Goal: Task Accomplishment & Management: Complete application form

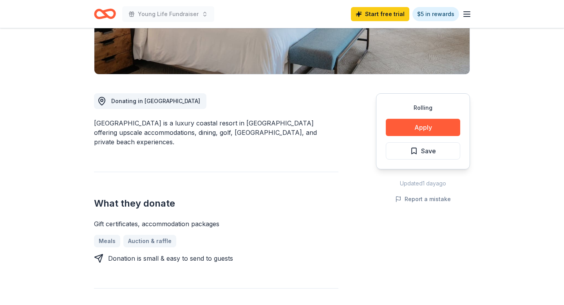
scroll to position [172, 0]
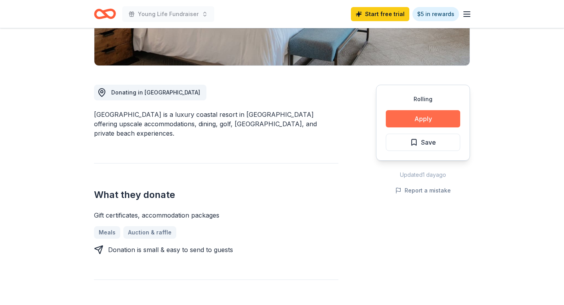
click at [412, 121] on button "Apply" at bounding box center [423, 118] width 74 height 17
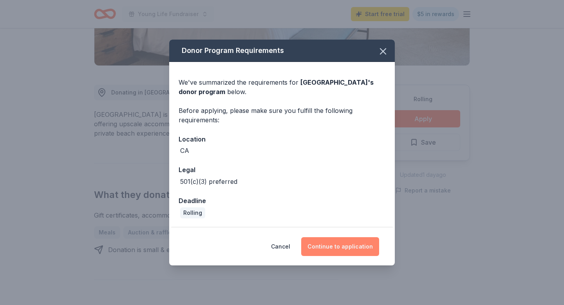
click at [334, 248] on button "Continue to application" at bounding box center [340, 246] width 78 height 19
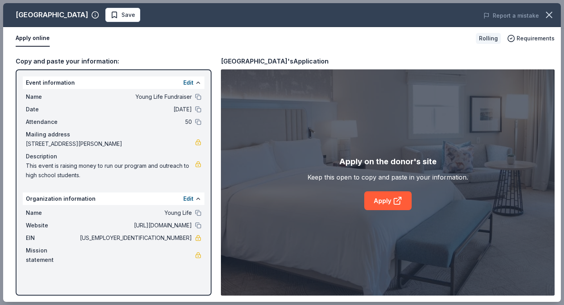
click at [175, 85] on div "Event information Edit" at bounding box center [114, 82] width 182 height 13
click at [167, 82] on div "Event information Edit" at bounding box center [114, 82] width 182 height 13
click at [189, 82] on button "Edit" at bounding box center [188, 82] width 10 height 9
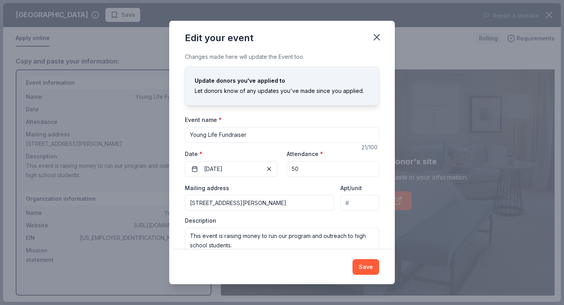
click at [269, 135] on input "Young Life Fundraiser" at bounding box center [282, 135] width 194 height 16
click at [219, 135] on input "Young Life Fundraiser" at bounding box center [282, 135] width 194 height 16
type input "Young Life Online Auction Fundraiser"
click at [269, 167] on span "button" at bounding box center [268, 168] width 9 height 9
click at [262, 167] on button "Pick a date" at bounding box center [231, 169] width 92 height 16
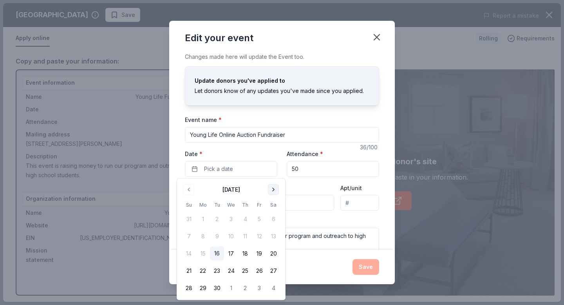
click at [273, 188] on button "Go to next month" at bounding box center [273, 189] width 11 height 11
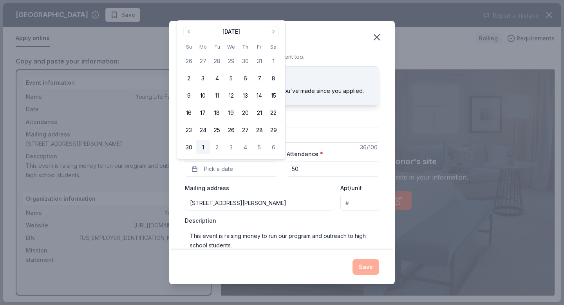
click at [204, 147] on button "1" at bounding box center [203, 147] width 14 height 14
click at [335, 170] on input "50" at bounding box center [333, 169] width 92 height 16
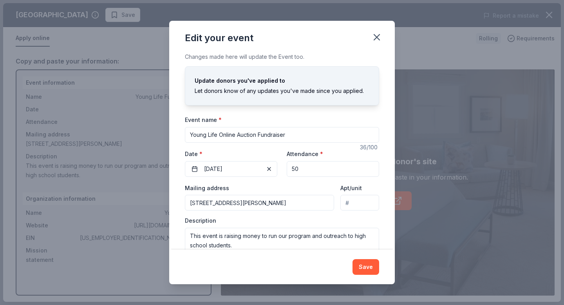
click at [335, 171] on input "50" at bounding box center [333, 169] width 92 height 16
type input "200"
drag, startPoint x: 238, startPoint y: 244, endPoint x: 189, endPoint y: 223, distance: 53.2
click at [189, 223] on div "Description This event is raising money to run our program and outreach to high…" at bounding box center [282, 240] width 194 height 46
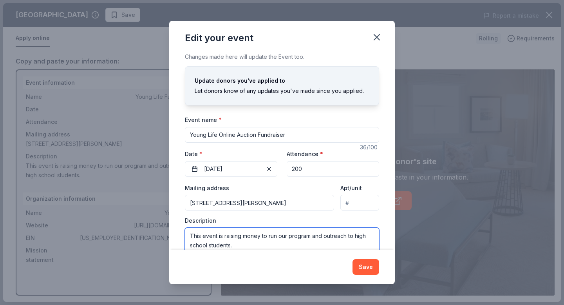
paste textarea "We are excited to share that Young Life Clovis is hosting a special fundraising…"
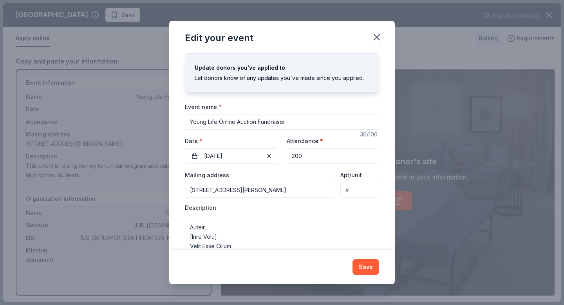
click at [251, 249] on div "Save" at bounding box center [282, 266] width 226 height 34
drag, startPoint x: 190, startPoint y: 237, endPoint x: 229, endPoint y: 238, distance: 38.8
click at [229, 238] on textarea at bounding box center [282, 232] width 194 height 35
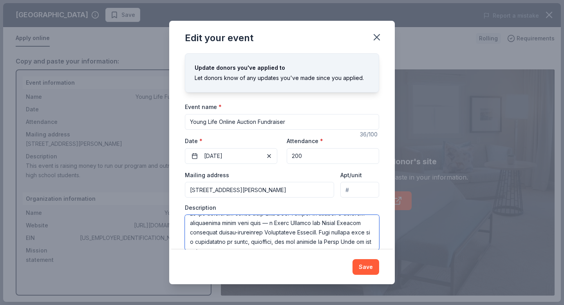
scroll to position [4, 0]
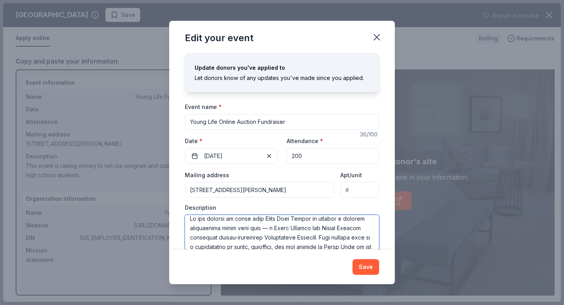
click at [195, 237] on textarea at bounding box center [282, 232] width 194 height 35
click at [250, 228] on textarea at bounding box center [282, 232] width 194 height 35
drag, startPoint x: 283, startPoint y: 228, endPoint x: 335, endPoint y: 228, distance: 51.7
click at [335, 228] on textarea at bounding box center [282, 232] width 194 height 35
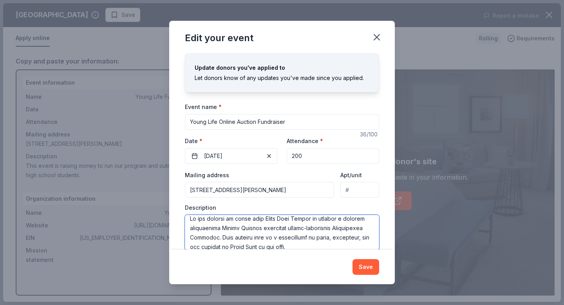
drag, startPoint x: 262, startPoint y: 229, endPoint x: 214, endPoint y: 236, distance: 49.1
click at [214, 236] on textarea at bounding box center [282, 232] width 194 height 35
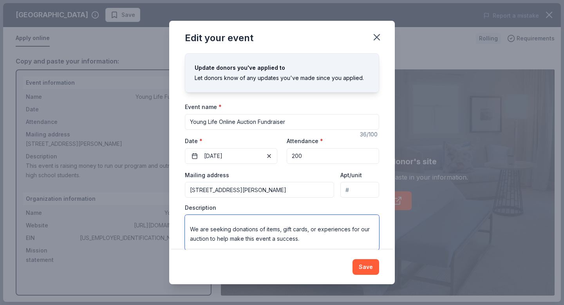
drag, startPoint x: 310, startPoint y: 228, endPoint x: 305, endPoint y: 248, distance: 21.1
click at [305, 248] on textarea "We are excited to share that Young Life Clovis is hosting a special fundraising…" at bounding box center [282, 232] width 194 height 35
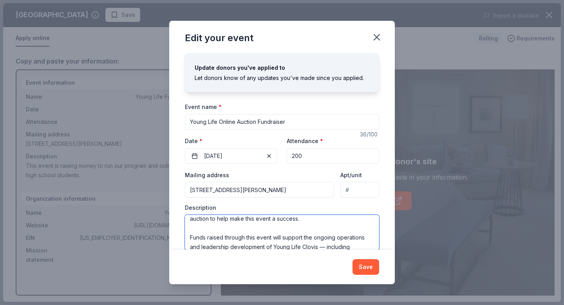
click at [305, 235] on textarea "We are excited to share that Young Life Clovis is hosting a special fundraising…" at bounding box center [282, 232] width 194 height 35
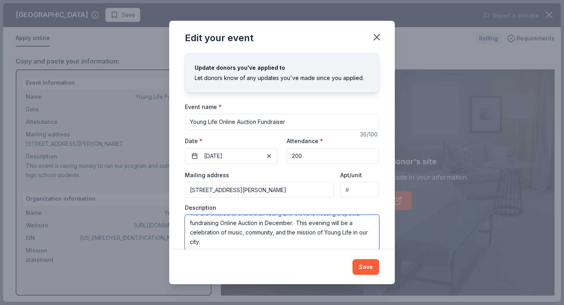
scroll to position [4, 0]
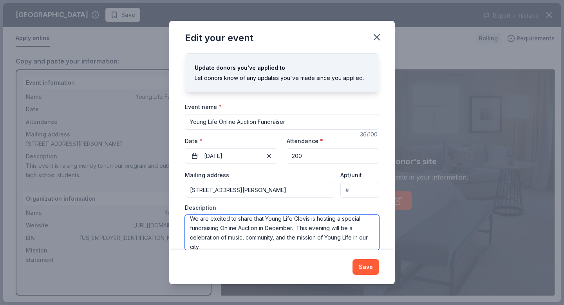
drag, startPoint x: 297, startPoint y: 226, endPoint x: 298, endPoint y: 237, distance: 11.0
click at [298, 238] on textarea "We are excited to share that Young Life Clovis is hosting a special fundraising…" at bounding box center [282, 232] width 194 height 35
click at [301, 243] on textarea "We are excited to share that Young Life Clovis is hosting a special fundraising…" at bounding box center [282, 232] width 194 height 35
drag, startPoint x: 298, startPoint y: 226, endPoint x: 299, endPoint y: 243, distance: 16.5
click at [299, 244] on textarea "We are excited to share that Young Life Clovis is hosting a special fundraising…" at bounding box center [282, 232] width 194 height 35
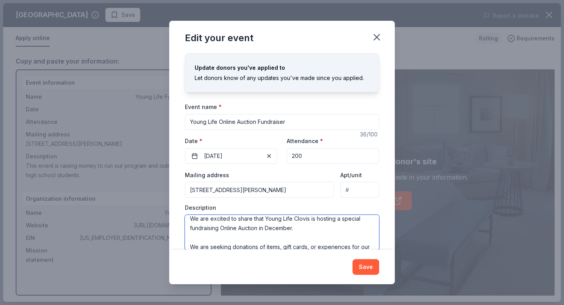
click at [190, 246] on textarea "We are excited to share that Young Life Clovis is hosting a special fundraising…" at bounding box center [282, 232] width 194 height 35
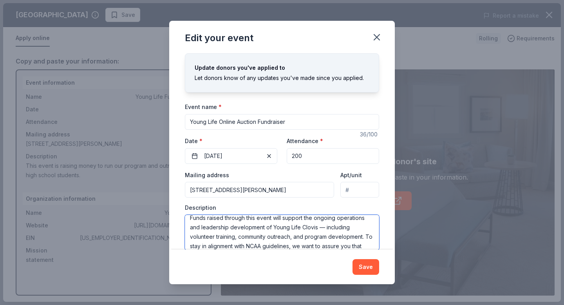
drag, startPoint x: 366, startPoint y: 233, endPoint x: 366, endPoint y: 242, distance: 8.6
click at [366, 242] on textarea "We are excited to share that Young Life Clovis is hosting a special fundraising…" at bounding box center [282, 232] width 194 height 35
drag, startPoint x: 371, startPoint y: 238, endPoint x: 371, endPoint y: 244, distance: 5.9
click at [371, 244] on textarea "We are excited to share that Young Life Clovis is hosting a special fundraising…" at bounding box center [282, 232] width 194 height 35
drag, startPoint x: 306, startPoint y: 244, endPoint x: 185, endPoint y: 243, distance: 120.6
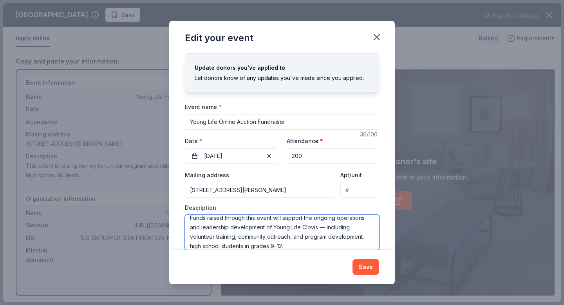
click at [185, 243] on textarea "We are excited to share that Young Life Clovis is hosting a special fundraising…" at bounding box center [282, 232] width 194 height 35
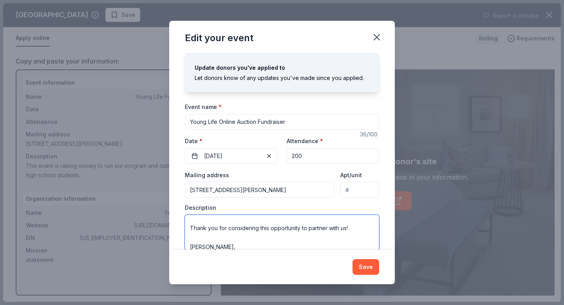
scroll to position [94, 0]
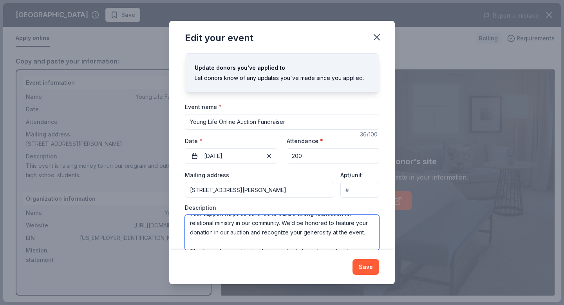
type textarea "We are excited to share that Young Life Clovis is hosting a special fundraising…"
click at [359, 112] on div "Event name * Young Life Online Auction Fundraiser" at bounding box center [282, 116] width 194 height 28
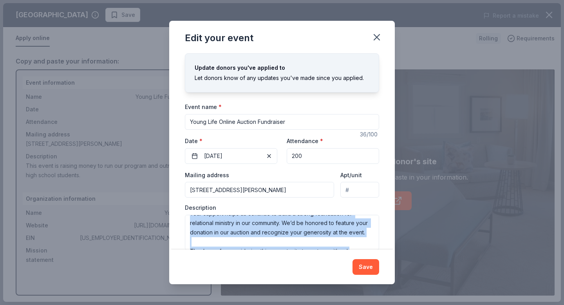
drag, startPoint x: 383, startPoint y: 234, endPoint x: 382, endPoint y: 252, distance: 18.4
click at [382, 252] on div "Edit your event Changes made here will update the Event too. Update donors you'…" at bounding box center [282, 152] width 226 height 263
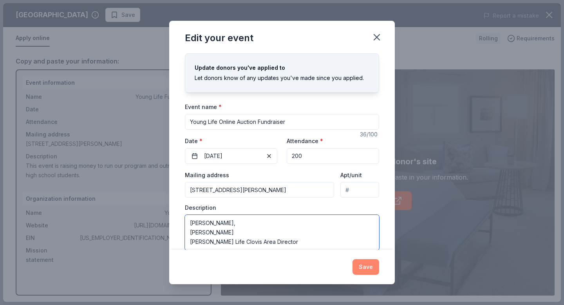
scroll to position [26, 0]
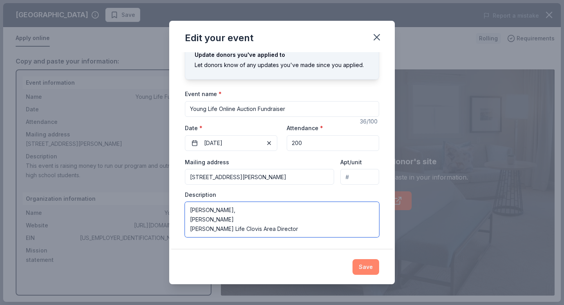
drag, startPoint x: 359, startPoint y: 241, endPoint x: 360, endPoint y: 260, distance: 18.8
click at [361, 261] on div "Edit your event Changes made here will update the Event too. Update donors you'…" at bounding box center [282, 152] width 226 height 263
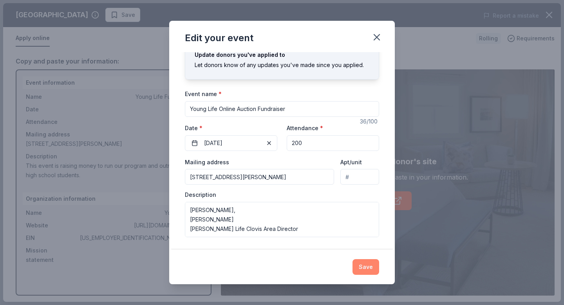
click at [363, 266] on button "Save" at bounding box center [365, 267] width 27 height 16
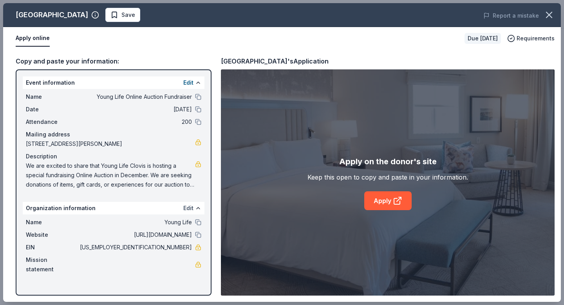
click at [190, 210] on button "Edit" at bounding box center [188, 207] width 10 height 9
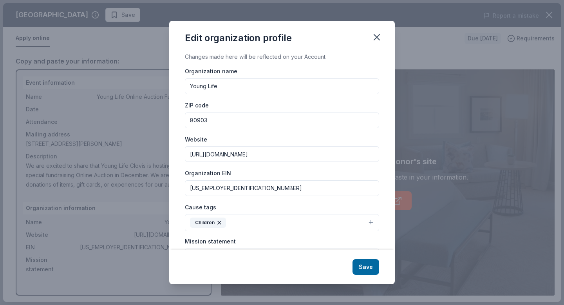
click at [271, 156] on input "[URL][DOMAIN_NAME]" at bounding box center [282, 154] width 194 height 16
click at [376, 31] on button "button" at bounding box center [376, 37] width 17 height 17
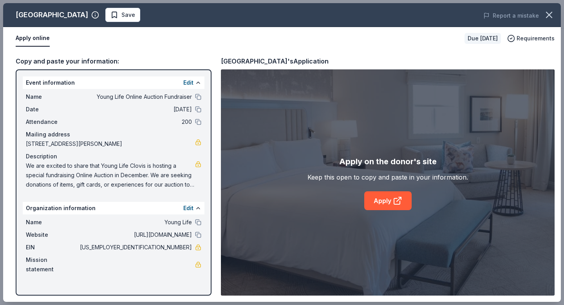
click at [161, 173] on span "We are excited to share that Young Life Clovis is hosting a special fundraising…" at bounding box center [110, 175] width 169 height 28
click at [27, 166] on span "We are excited to share that Young Life Clovis is hosting a special fundraising…" at bounding box center [110, 175] width 169 height 28
click at [201, 165] on div "Name Young Life Online Auction Fundraiser Date 12/01/25 Attendance 200 Mailing …" at bounding box center [114, 140] width 182 height 103
click at [140, 171] on span "We are excited to share that Young Life Clovis is hosting a special fundraising…" at bounding box center [110, 175] width 169 height 28
click at [27, 163] on span "We are excited to share that Young Life Clovis is hosting a special fundraising…" at bounding box center [110, 175] width 169 height 28
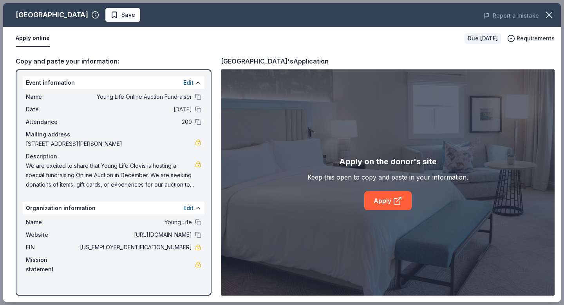
drag, startPoint x: 27, startPoint y: 163, endPoint x: 98, endPoint y: 184, distance: 73.0
click at [98, 184] on span "We are excited to share that Young Life Clovis is hosting a special fundraising…" at bounding box center [110, 175] width 169 height 28
click at [390, 202] on link "Apply" at bounding box center [387, 200] width 47 height 19
click at [217, 61] on div "Copy and paste your information: Event information Edit Name Young Life Online …" at bounding box center [282, 176] width 558 height 252
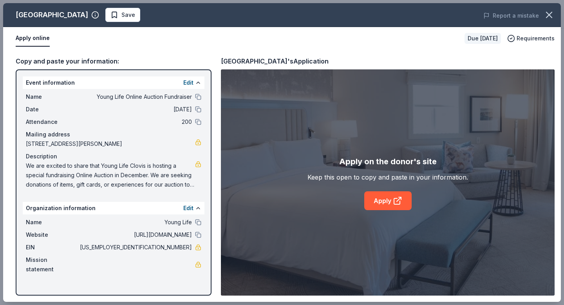
click at [217, 61] on div "Copy and paste your information: Event information Edit Name Young Life Online …" at bounding box center [282, 176] width 558 height 252
click at [224, 59] on div "Waldorf Astoria Monarch Beach Resort & Club's Application" at bounding box center [275, 61] width 108 height 10
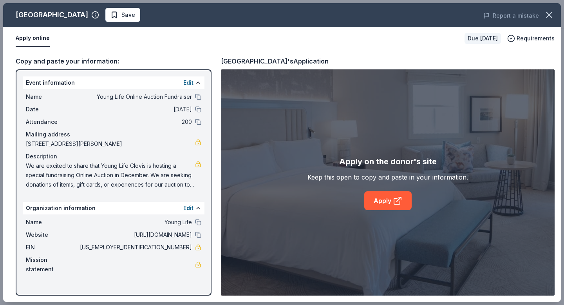
click at [226, 62] on div "Waldorf Astoria Monarch Beach Resort & Club's Application" at bounding box center [275, 61] width 108 height 10
drag, startPoint x: 224, startPoint y: 60, endPoint x: 223, endPoint y: 49, distance: 11.0
click at [223, 49] on div "Waldorf Astoria Monarch Beach Resort & Club Save Report a mistake Apply online …" at bounding box center [282, 152] width 558 height 298
click at [135, 15] on span "Save" at bounding box center [122, 14] width 25 height 9
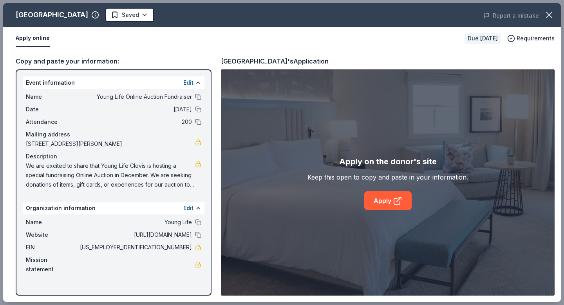
click at [228, 61] on div "Waldorf Astoria Monarch Beach Resort & Club's Application" at bounding box center [275, 61] width 108 height 10
drag, startPoint x: 414, startPoint y: 61, endPoint x: 261, endPoint y: 60, distance: 153.1
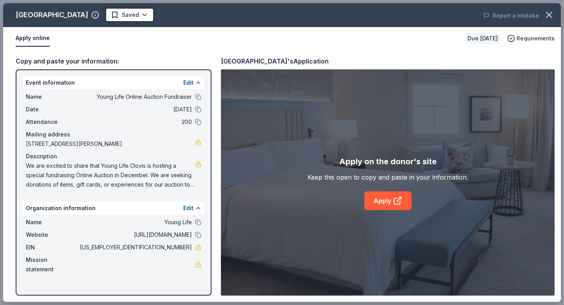
click at [261, 60] on div "Waldorf Astoria Monarch Beach Resort & Club's Application" at bounding box center [388, 61] width 334 height 10
click at [515, 40] on icon "button" at bounding box center [511, 38] width 8 height 8
click at [383, 50] on div "Copy and paste your information: Event information Edit Name Young Life Online …" at bounding box center [282, 176] width 558 height 252
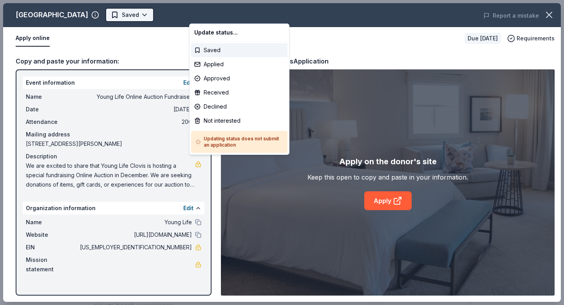
scroll to position [0, 0]
click at [225, 16] on html "Young Life Online Auction Fundraiser Start free trial $5 in rewards Due in 46 d…" at bounding box center [282, 152] width 564 height 305
click at [224, 64] on div "Applied" at bounding box center [239, 64] width 96 height 14
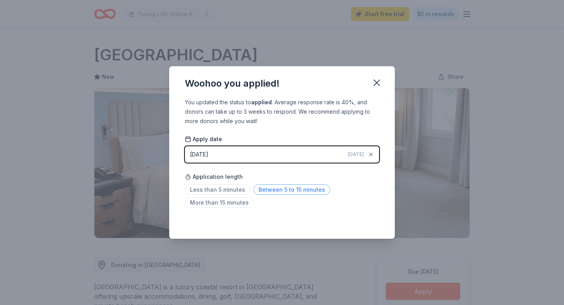
click at [276, 191] on span "Between 5 to 15 minutes" at bounding box center [291, 189] width 77 height 11
click at [379, 80] on icon "button" at bounding box center [376, 82] width 5 height 5
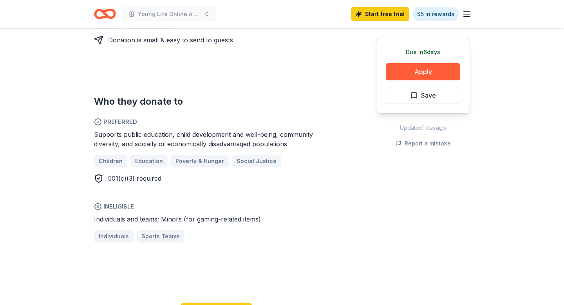
scroll to position [392, 0]
click at [415, 95] on span "Save" at bounding box center [423, 95] width 26 height 10
click at [419, 69] on button "Apply" at bounding box center [423, 71] width 74 height 17
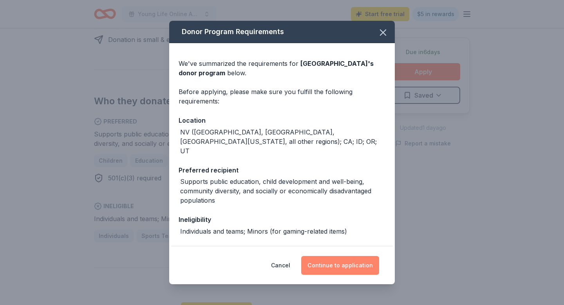
click at [319, 265] on button "Continue to application" at bounding box center [340, 265] width 78 height 19
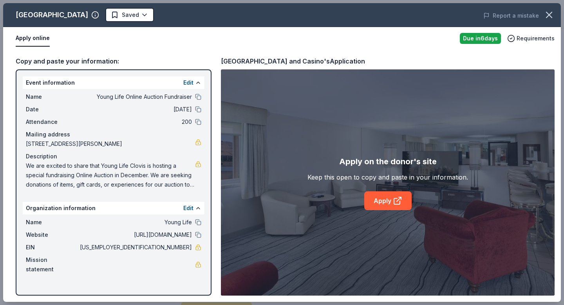
drag, startPoint x: 101, startPoint y: 165, endPoint x: 103, endPoint y: 182, distance: 16.6
click at [103, 182] on span "We are excited to share that Young Life Clovis is hosting a special fundraising…" at bounding box center [110, 175] width 169 height 28
click at [151, 181] on span "We are excited to share that Young Life Clovis is hosting a special fundraising…" at bounding box center [110, 175] width 169 height 28
click at [385, 200] on link "Apply" at bounding box center [387, 200] width 47 height 19
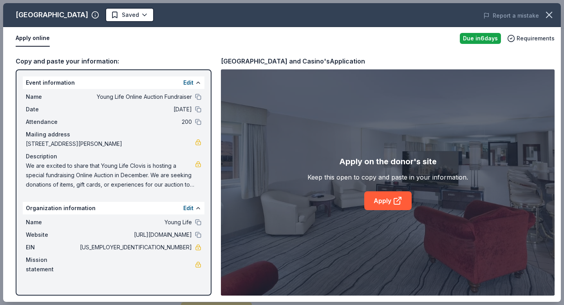
drag, startPoint x: 122, startPoint y: 15, endPoint x: 35, endPoint y: 9, distance: 87.2
click at [35, 9] on div "[GEOGRAPHIC_DATA]" at bounding box center [57, 15] width 83 height 13
click at [173, 15] on body "Young Life Online Auction Fundraiser Start free trial $5 in rewards Due [DATE] …" at bounding box center [282, 152] width 564 height 305
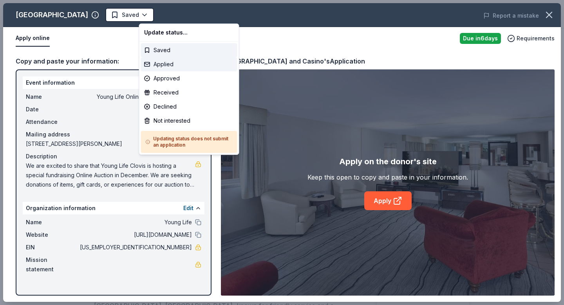
click at [170, 64] on div "Applied" at bounding box center [189, 64] width 96 height 14
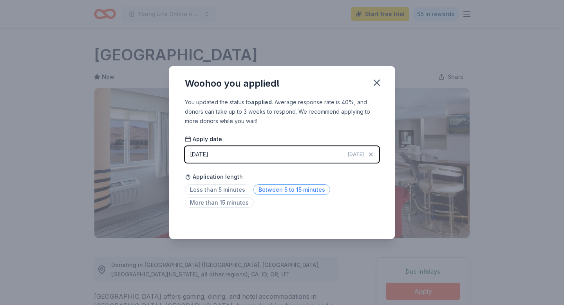
click at [267, 186] on span "Between 5 to 15 minutes" at bounding box center [291, 189] width 77 height 11
click at [376, 85] on icon "button" at bounding box center [376, 82] width 11 height 11
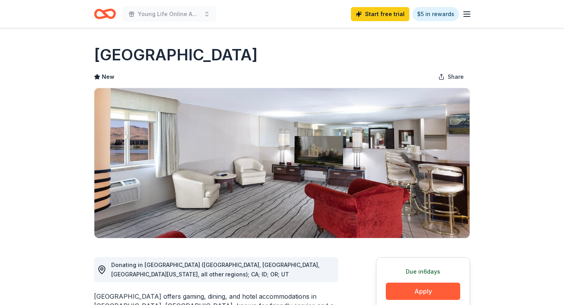
click at [108, 13] on icon "Home" at bounding box center [105, 14] width 22 height 18
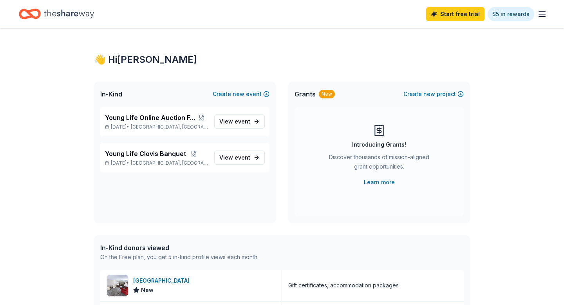
click at [74, 14] on icon "Home" at bounding box center [69, 13] width 50 height 9
click at [542, 10] on icon "button" at bounding box center [541, 13] width 9 height 9
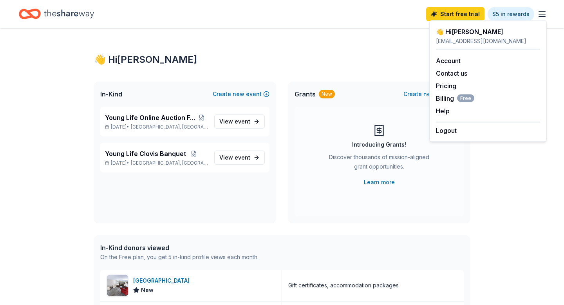
click at [545, 174] on div "👋 Hi [PERSON_NAME] In-Kind Create new event Young Life Online Auction Fundraise…" at bounding box center [282, 301] width 564 height 547
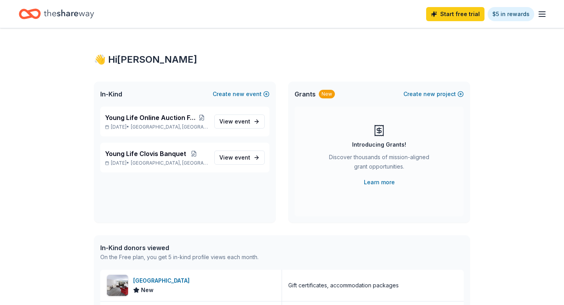
click at [62, 14] on icon "Home" at bounding box center [69, 13] width 50 height 9
click at [23, 17] on icon "Home" at bounding box center [26, 14] width 12 height 8
click at [203, 119] on button at bounding box center [202, 117] width 13 height 6
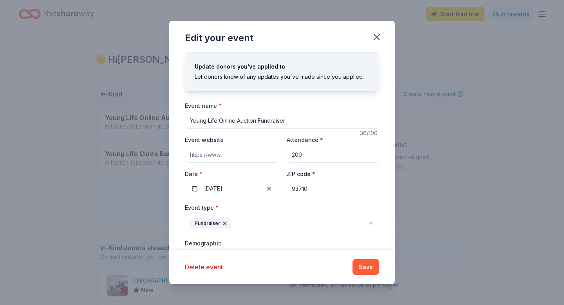
drag, startPoint x: 249, startPoint y: 239, endPoint x: 250, endPoint y: 258, distance: 18.8
click at [250, 258] on div "Edit your event Update donors you've applied to Let donors know of any updates …" at bounding box center [282, 152] width 226 height 263
click at [370, 222] on button "Fundraiser" at bounding box center [282, 223] width 194 height 17
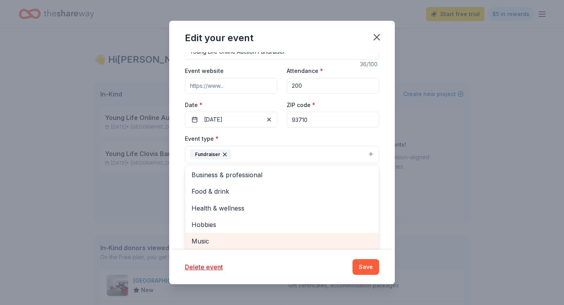
scroll to position [78, 0]
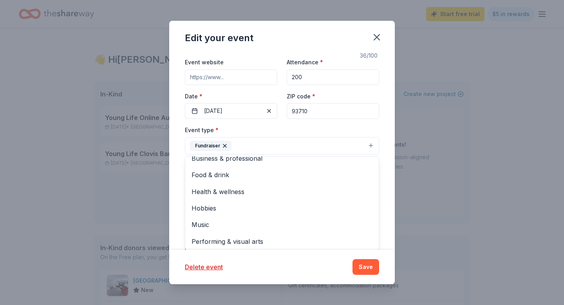
click at [166, 167] on div "Edit your event Update donors you've applied to Let donors know of any updates …" at bounding box center [282, 152] width 564 height 305
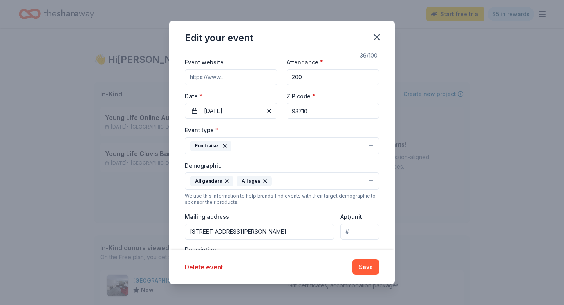
click at [349, 142] on button "Fundraiser" at bounding box center [282, 145] width 194 height 17
click at [370, 182] on button "All genders All ages" at bounding box center [282, 180] width 194 height 17
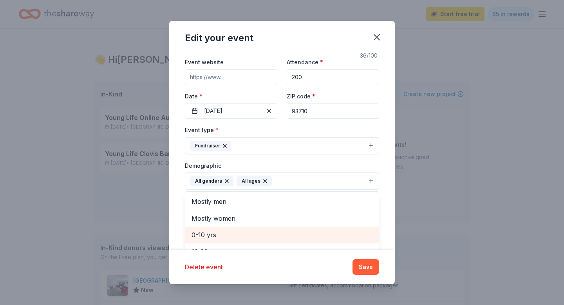
drag, startPoint x: 219, startPoint y: 231, endPoint x: 183, endPoint y: 198, distance: 49.6
click at [185, 198] on div "Mostly men Mostly women 0-10 yrs 10-20 yrs 20-30 yrs 30-40 yrs 40-50 yrs 50-60 …" at bounding box center [282, 238] width 194 height 94
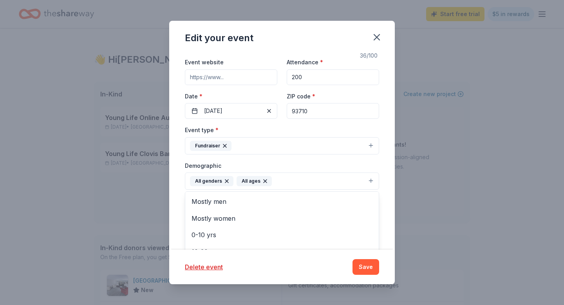
click at [174, 188] on div "Update donors you've applied to Let donors know of any updates you've made sinc…" at bounding box center [282, 150] width 226 height 197
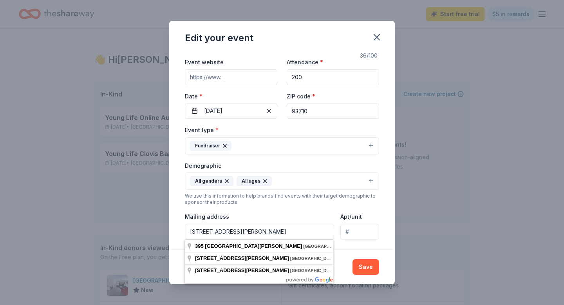
click at [173, 217] on div "Update donors you've applied to Let donors know of any updates you've made sinc…" at bounding box center [282, 150] width 226 height 197
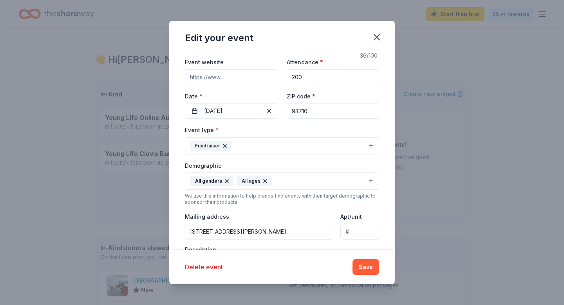
scroll to position [81, 0]
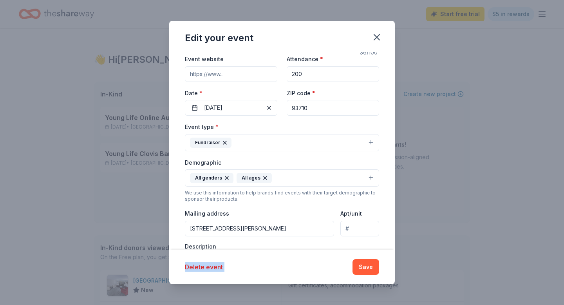
drag, startPoint x: 385, startPoint y: 251, endPoint x: 385, endPoint y: 244, distance: 6.7
click at [385, 244] on div "Edit your event Update donors you've applied to Let donors know of any updates …" at bounding box center [282, 152] width 226 height 263
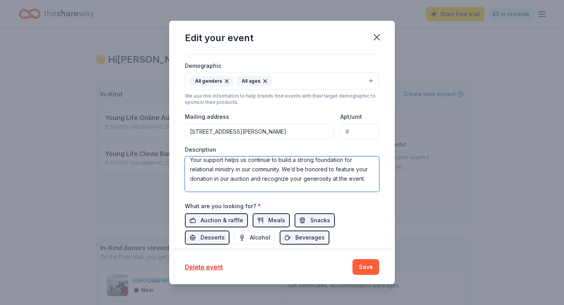
scroll to position [115, 0]
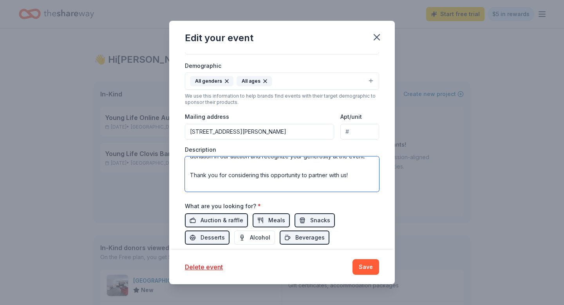
drag, startPoint x: 356, startPoint y: 176, endPoint x: 357, endPoint y: 190, distance: 13.8
click at [357, 190] on textarea "We are excited to share that Young Life Clovis is hosting a special fundraising…" at bounding box center [282, 173] width 194 height 35
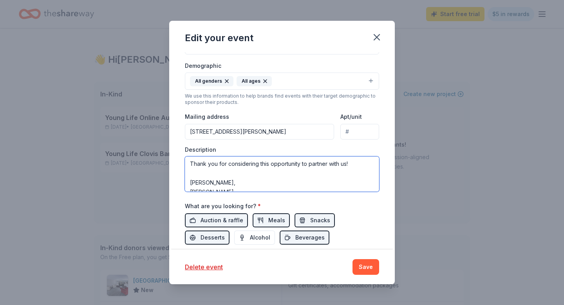
scroll to position [141, 0]
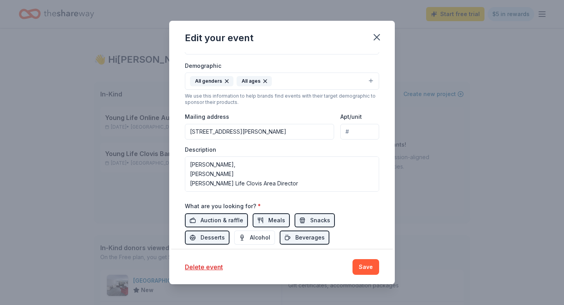
click at [367, 264] on button "Save" at bounding box center [365, 267] width 27 height 16
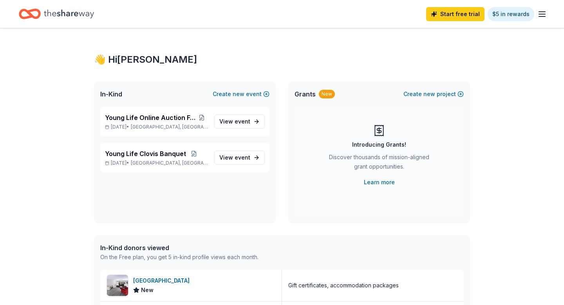
click at [146, 61] on div "👋 Hi [PERSON_NAME]" at bounding box center [282, 59] width 376 height 13
click at [150, 257] on div "On the Free plan, you get 5 in-kind profile views each month." at bounding box center [179, 256] width 158 height 9
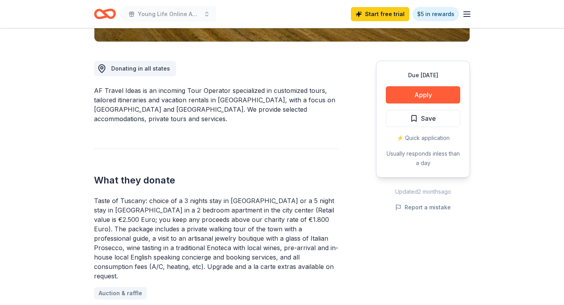
scroll to position [188, 0]
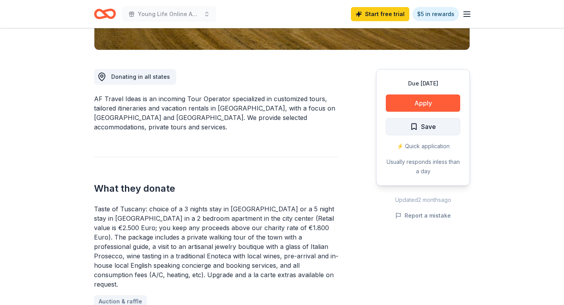
click at [412, 126] on span "Save" at bounding box center [423, 126] width 26 height 10
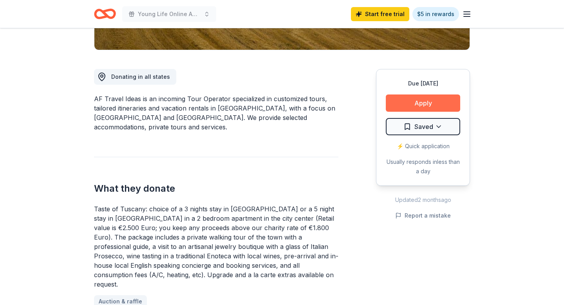
click at [416, 96] on button "Apply" at bounding box center [423, 102] width 74 height 17
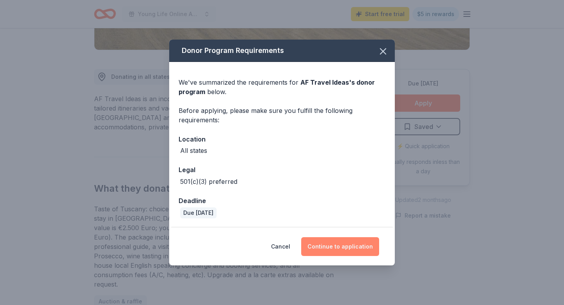
click at [322, 248] on button "Continue to application" at bounding box center [340, 246] width 78 height 19
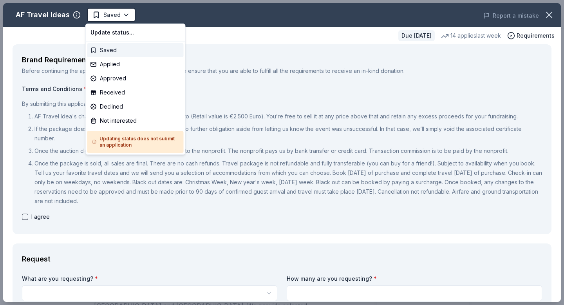
click at [99, 50] on div "Saved" at bounding box center [135, 50] width 96 height 14
